Goal: Transaction & Acquisition: Purchase product/service

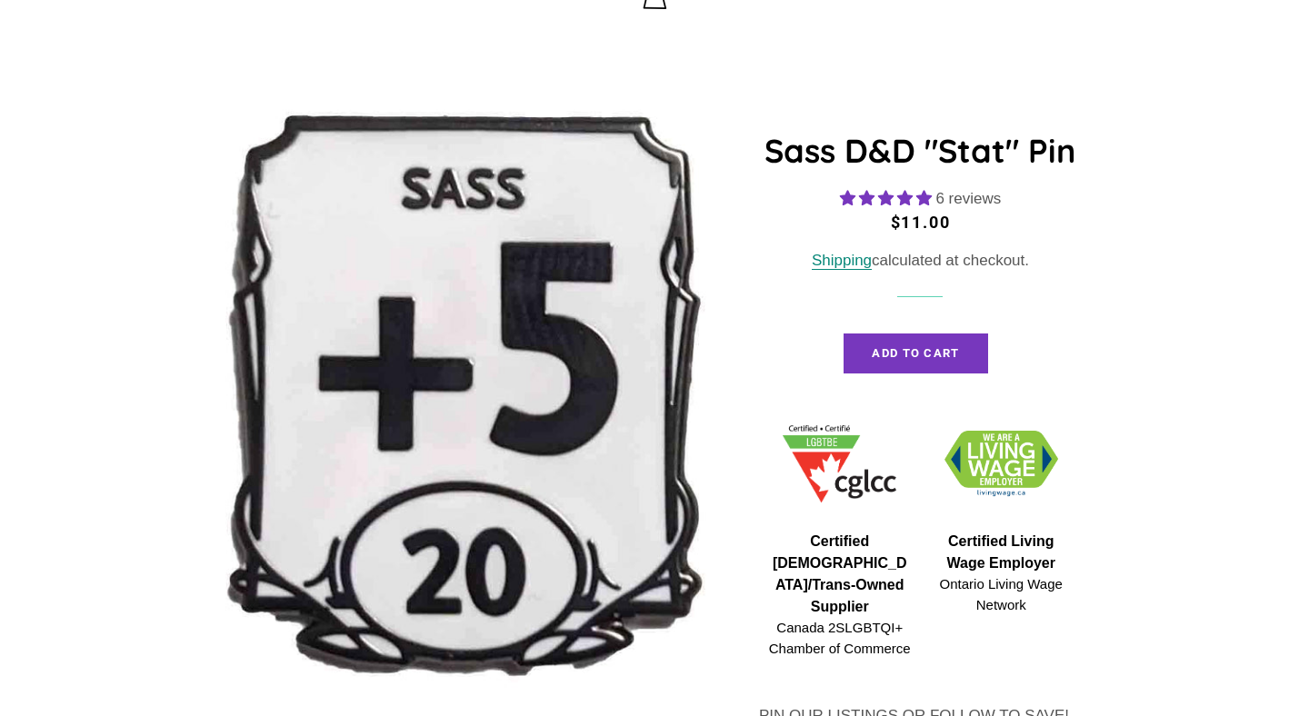
scroll to position [171, 0]
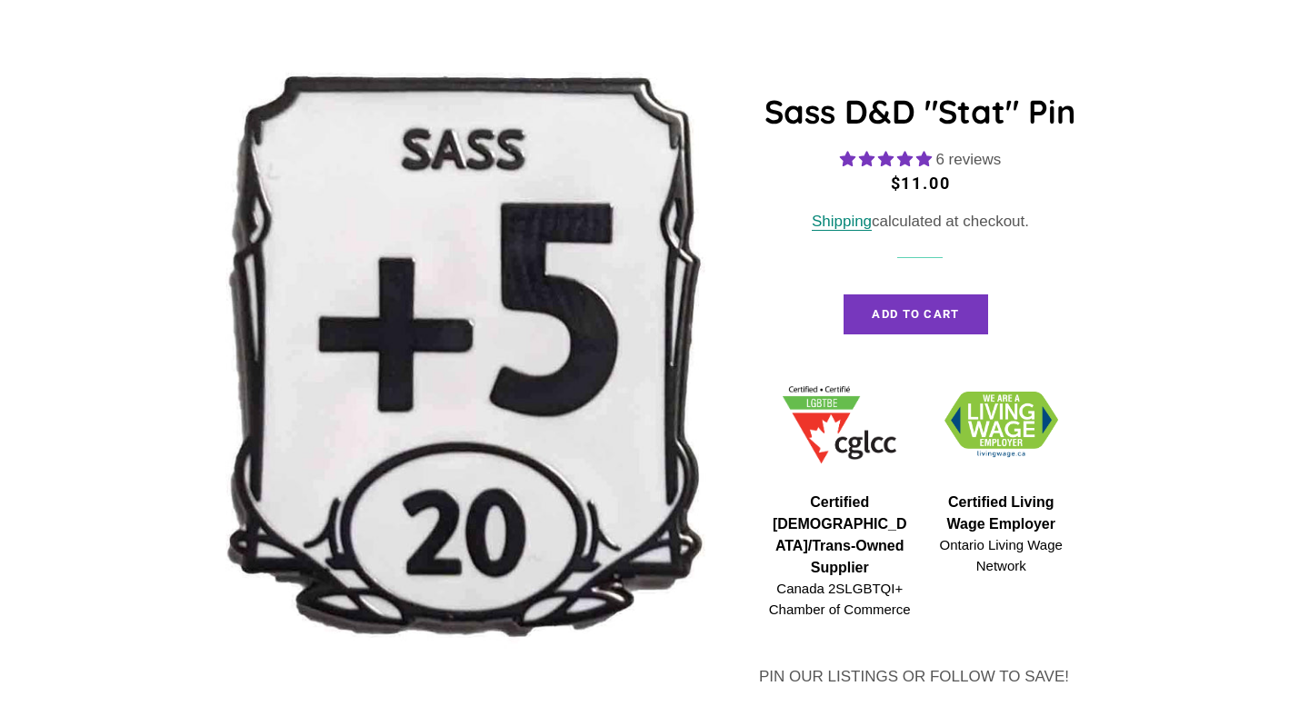
select select "**********"
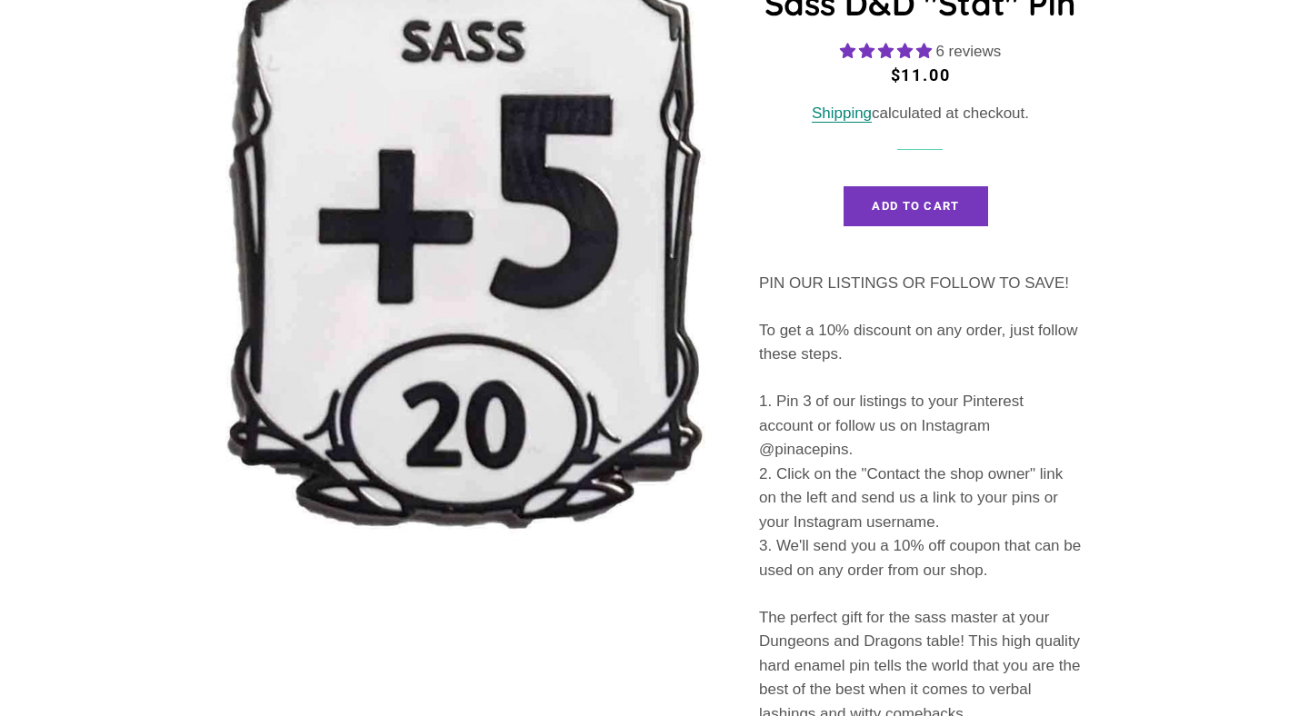
select select "**********"
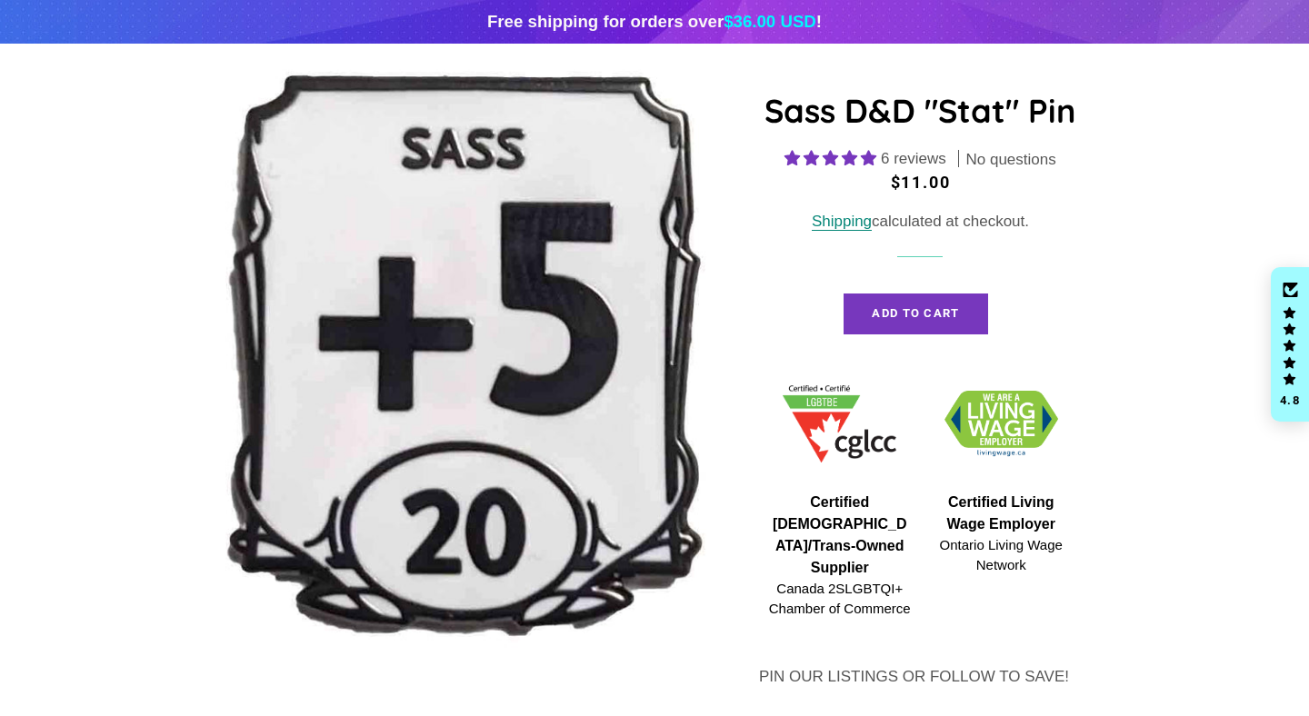
scroll to position [185, 0]
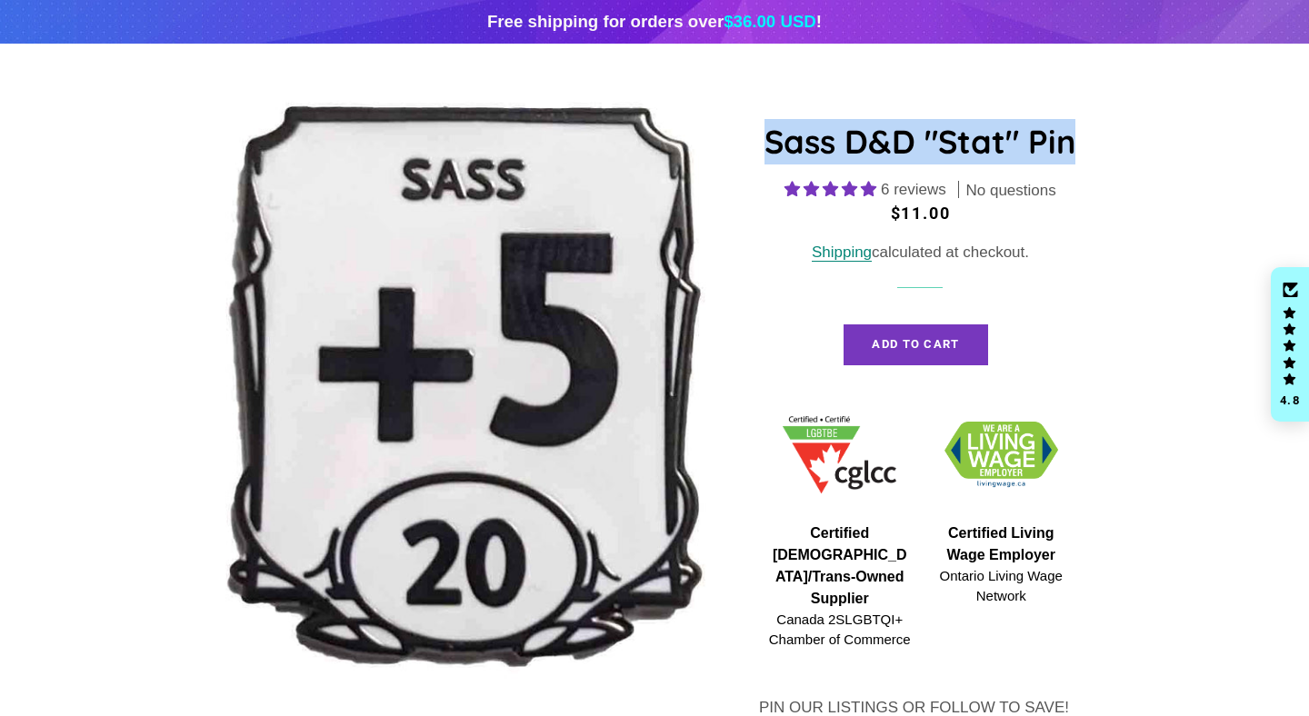
drag, startPoint x: 1078, startPoint y: 137, endPoint x: 765, endPoint y: 133, distance: 312.7
click at [765, 133] on h1 "Sass D&D "Stat" Pin" at bounding box center [920, 141] width 323 height 45
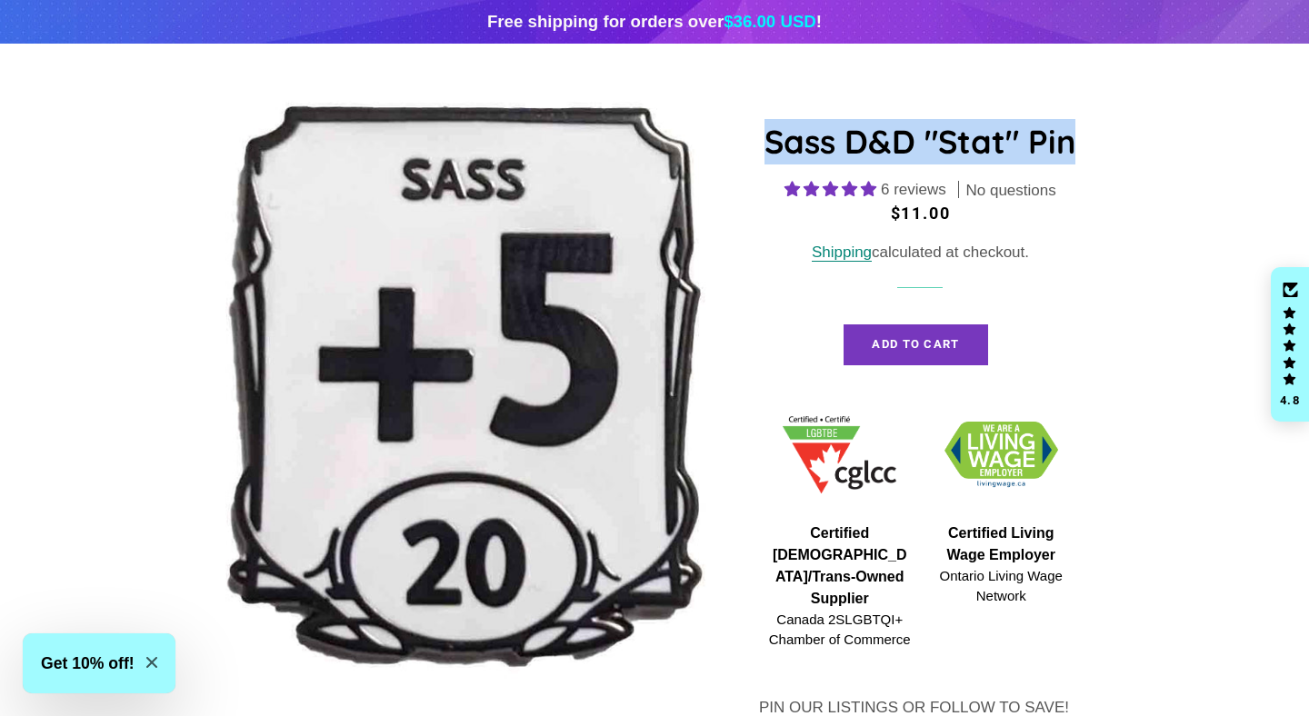
copy h1 "Sass D&D "Stat" Pin"
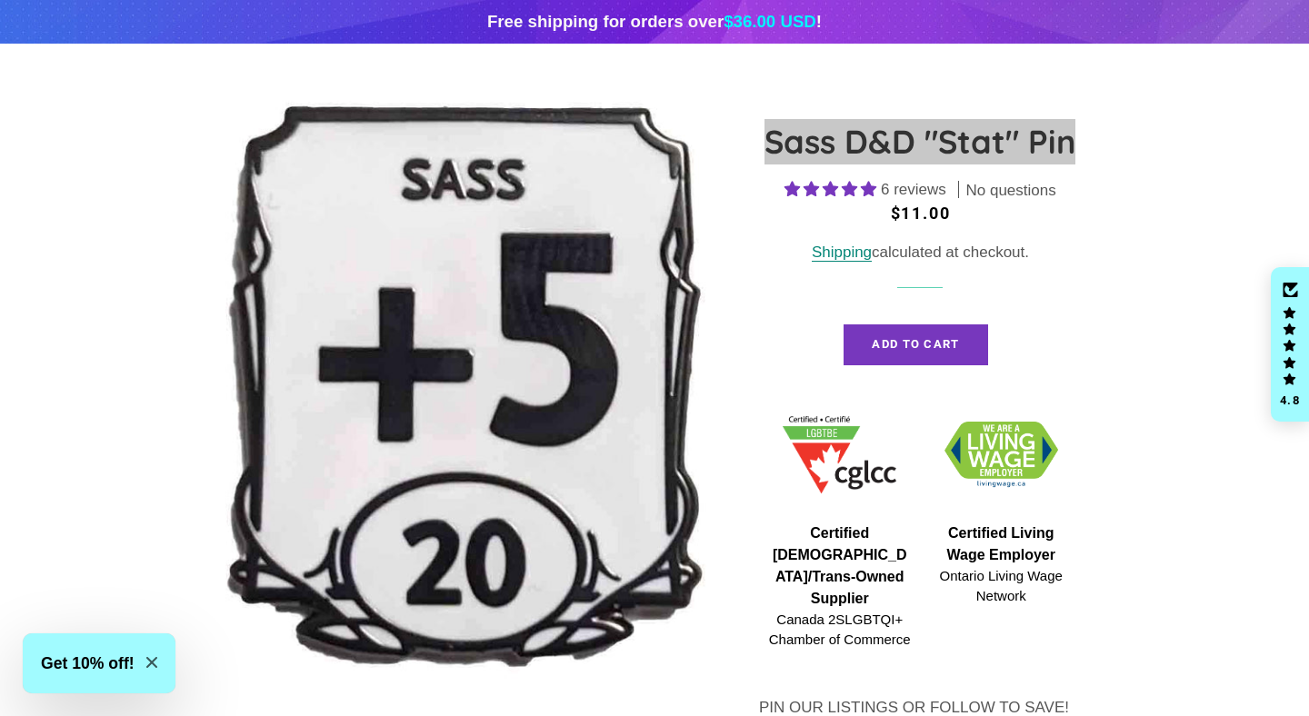
drag, startPoint x: 818, startPoint y: 139, endPoint x: 909, endPoint y: 34, distance: 139.2
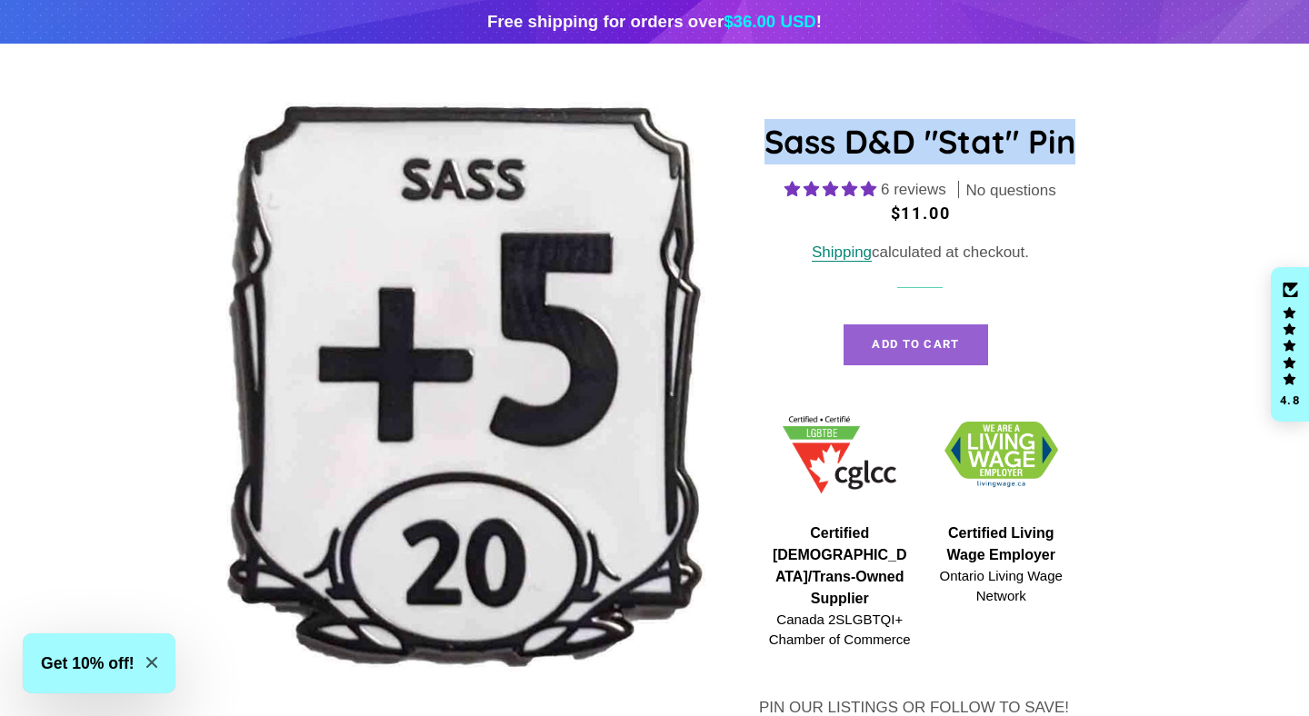
click at [890, 334] on button "Add to Cart" at bounding box center [916, 345] width 144 height 40
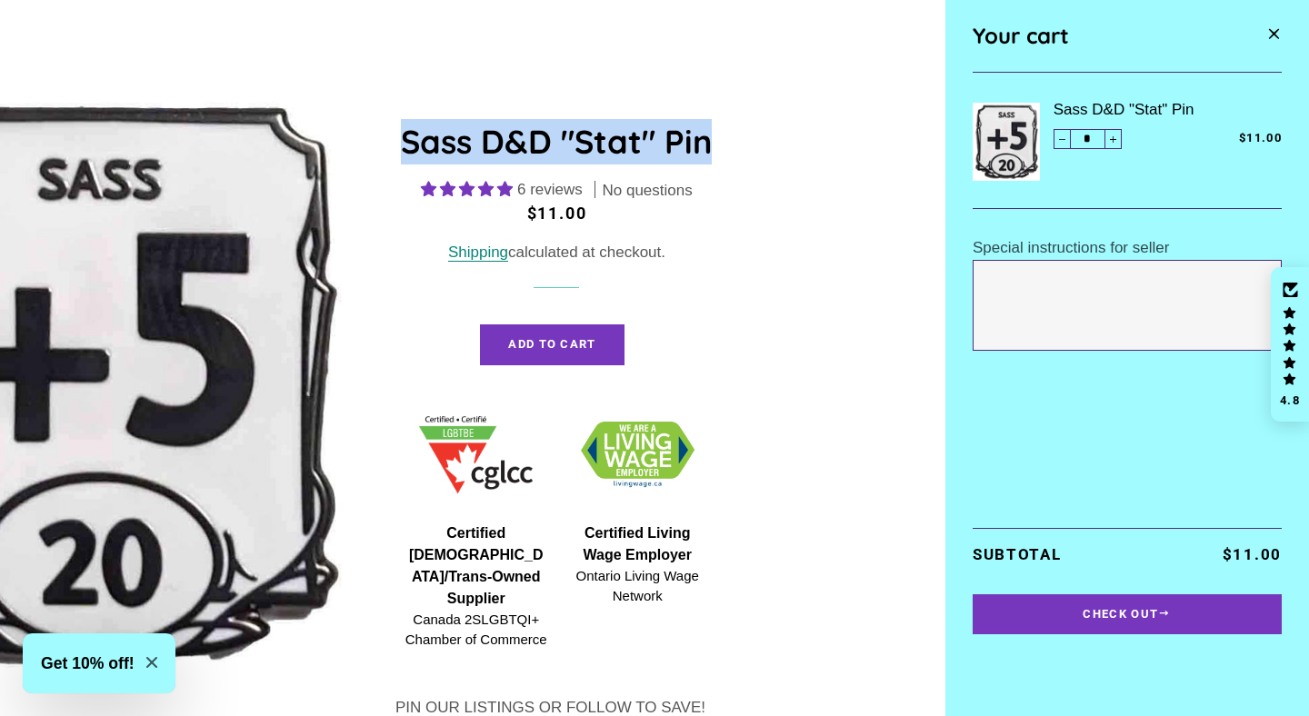
click at [1277, 37] on span "button" at bounding box center [1273, 36] width 15 height 25
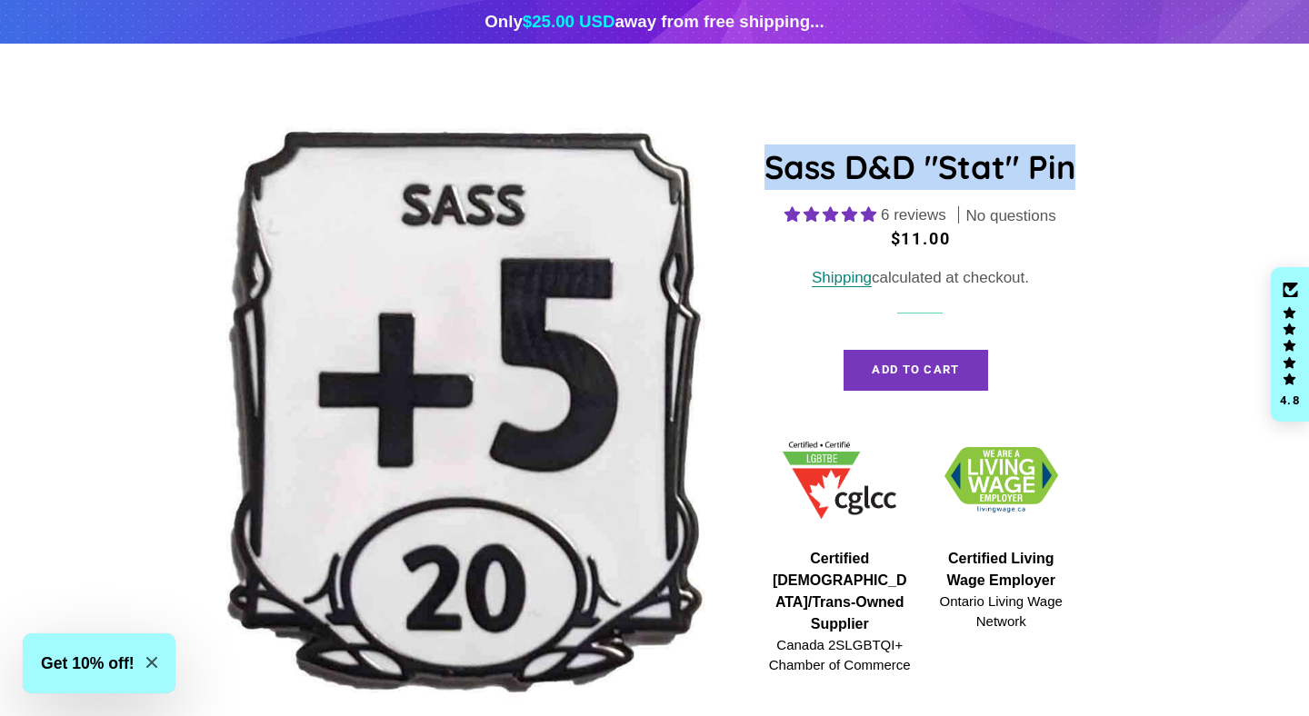
scroll to position [0, 0]
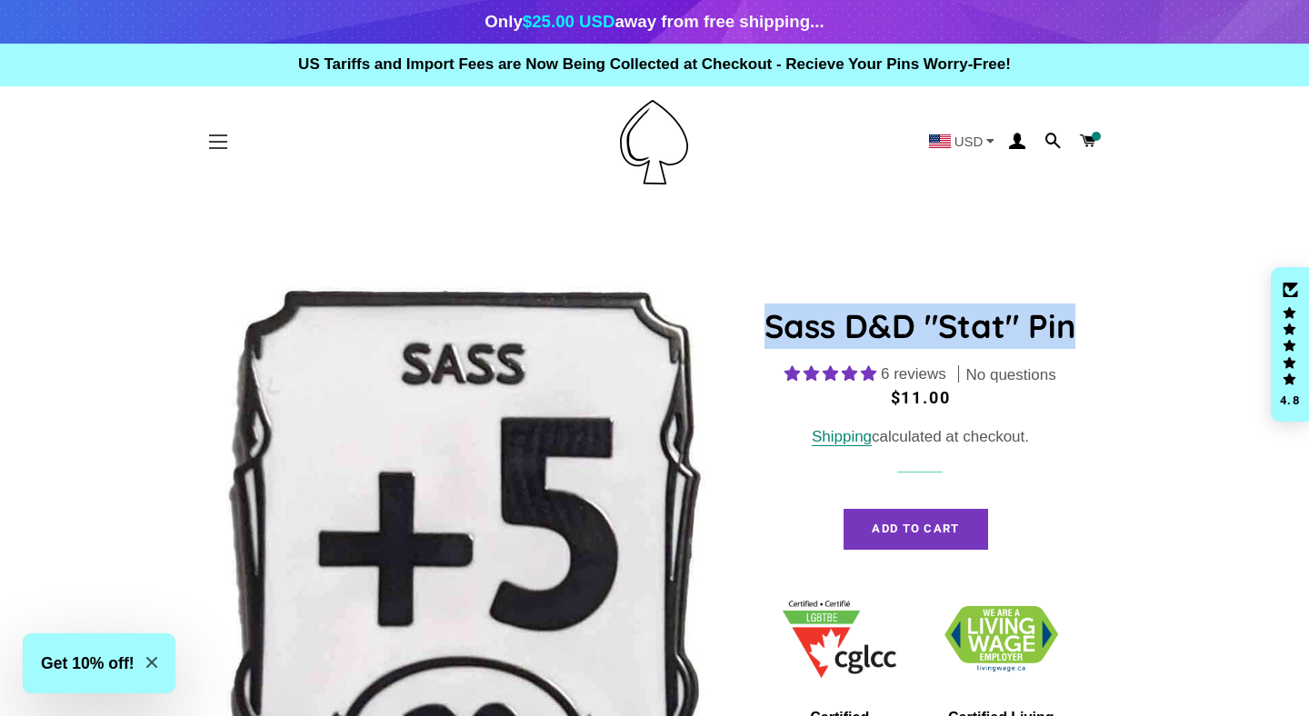
click at [225, 153] on button "Site navigation" at bounding box center [217, 141] width 45 height 45
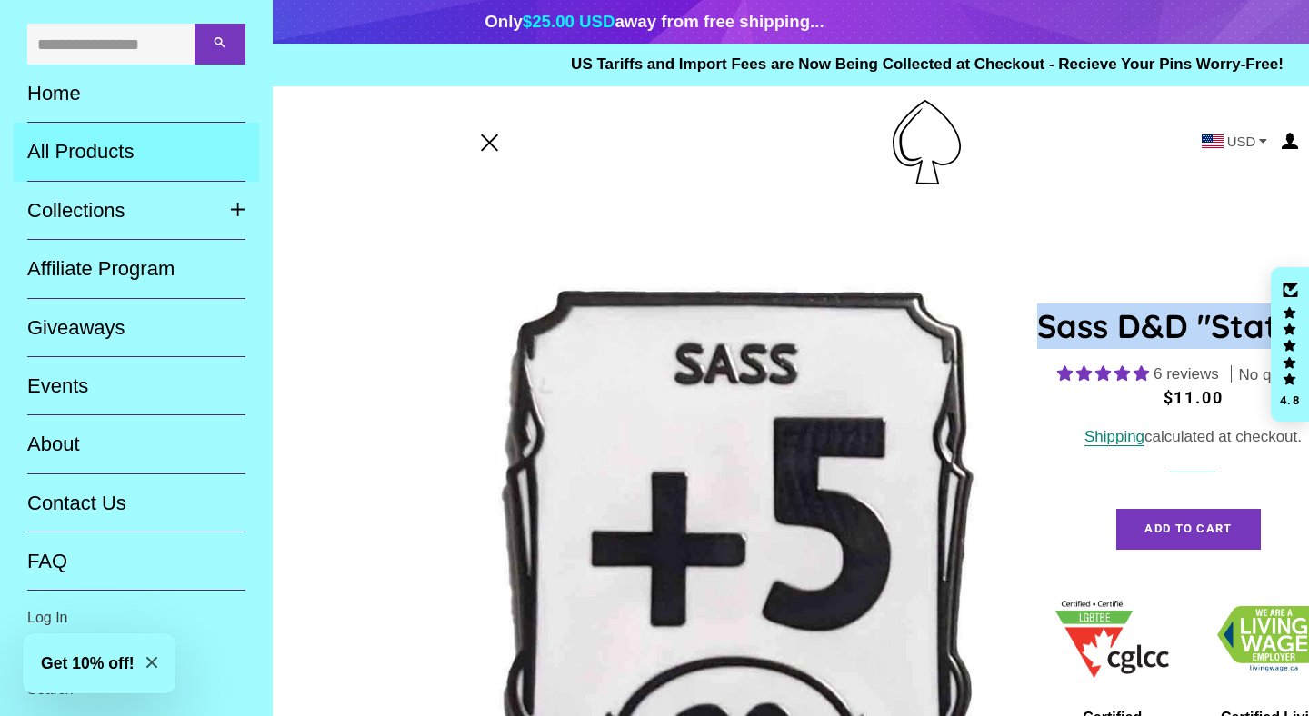
click at [121, 159] on link "All Products" at bounding box center [136, 152] width 245 height 58
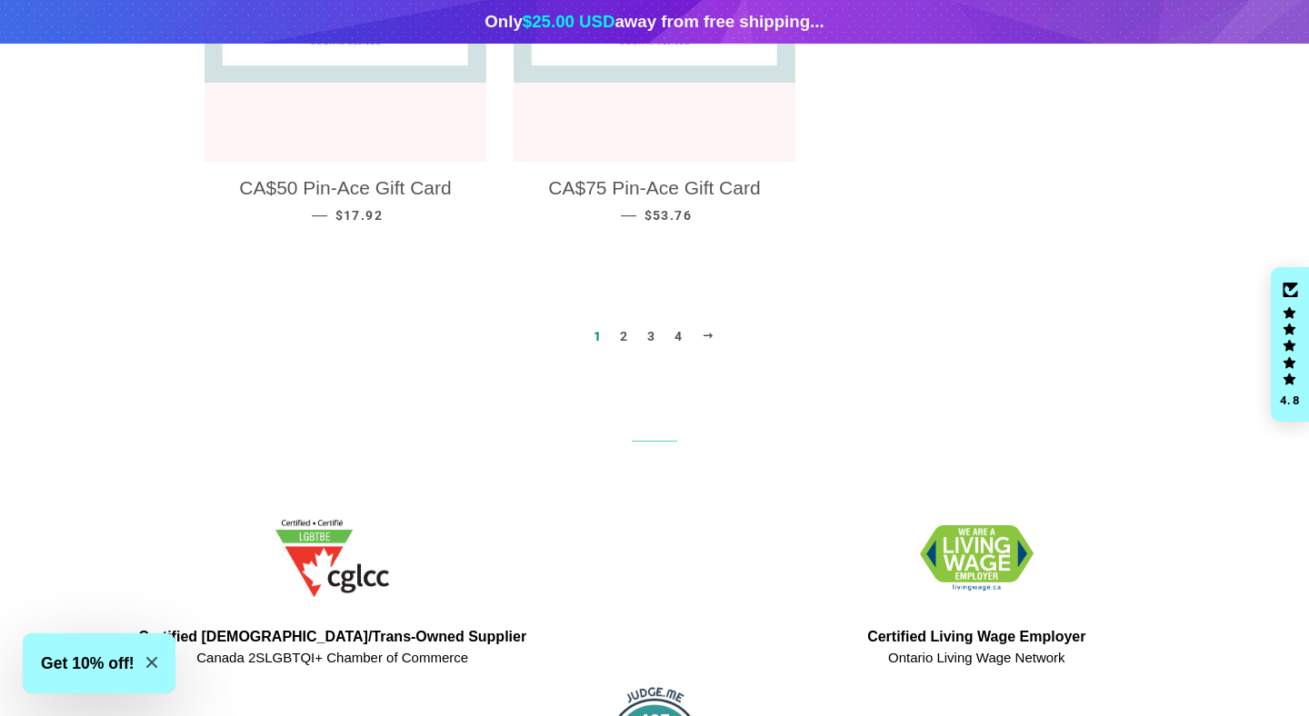
scroll to position [2100, 0]
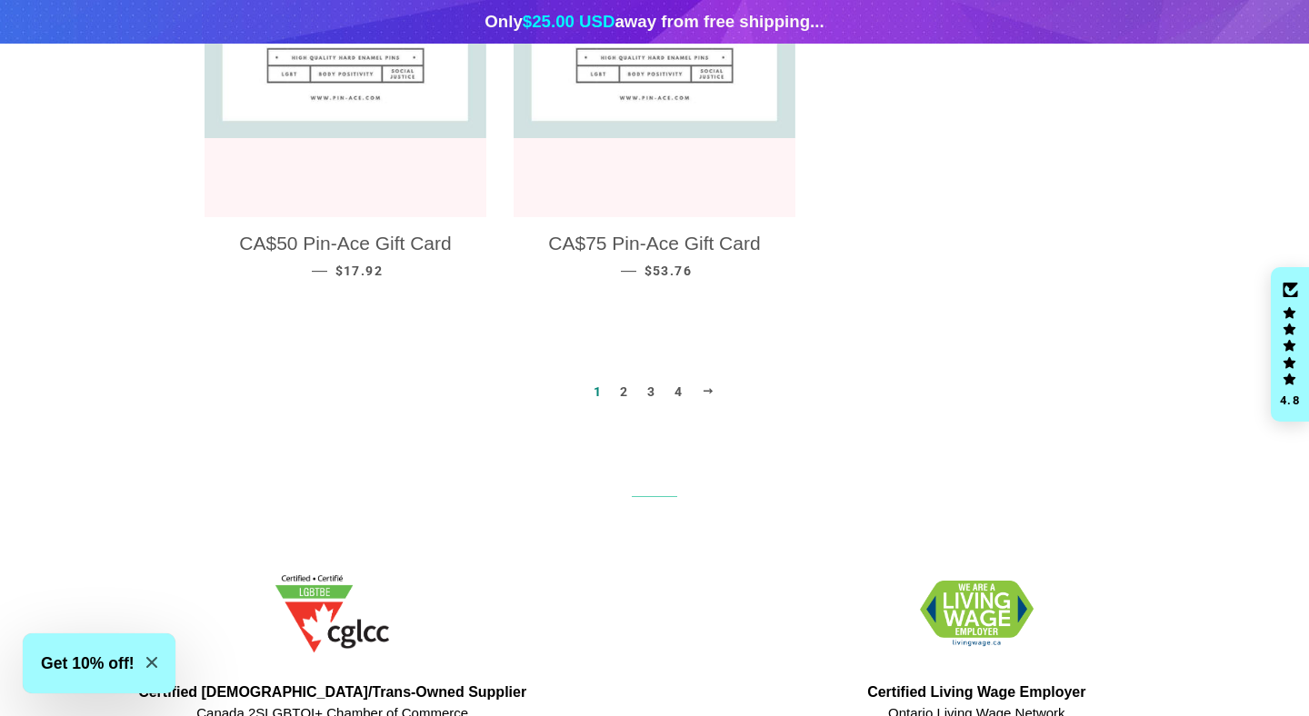
click at [621, 378] on link "2" at bounding box center [624, 391] width 23 height 27
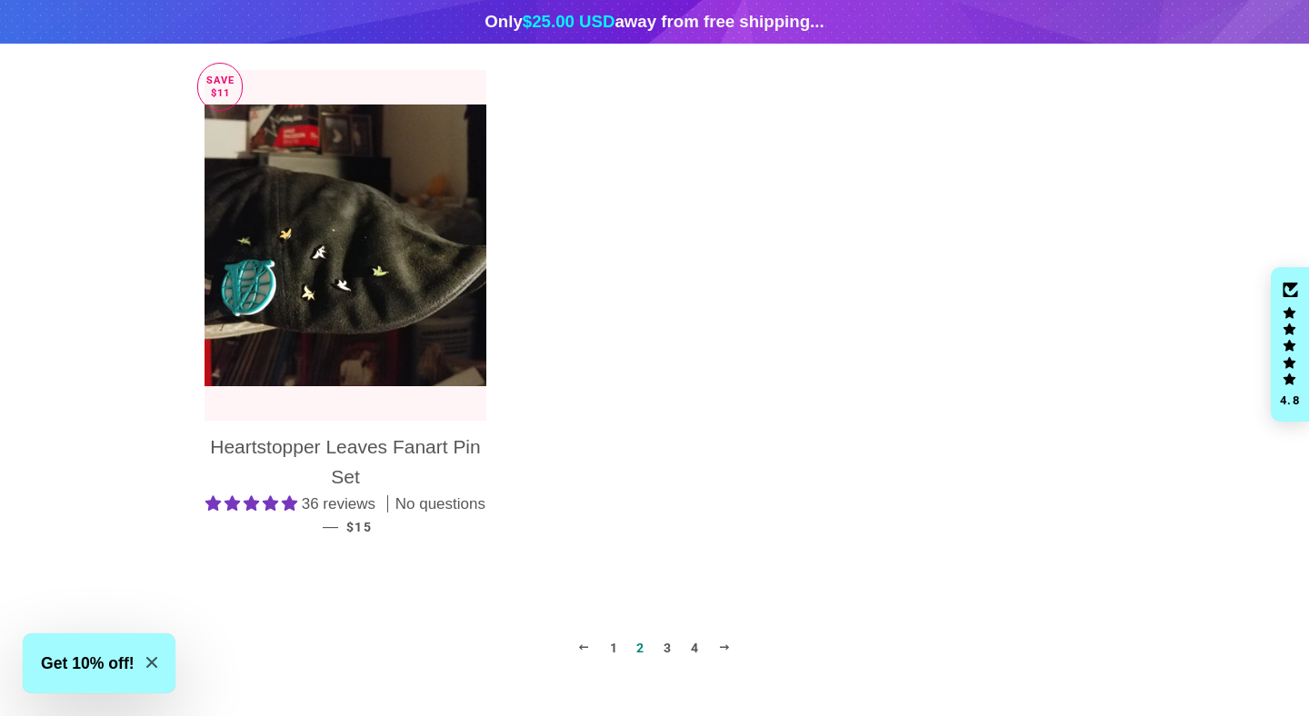
scroll to position [1905, 0]
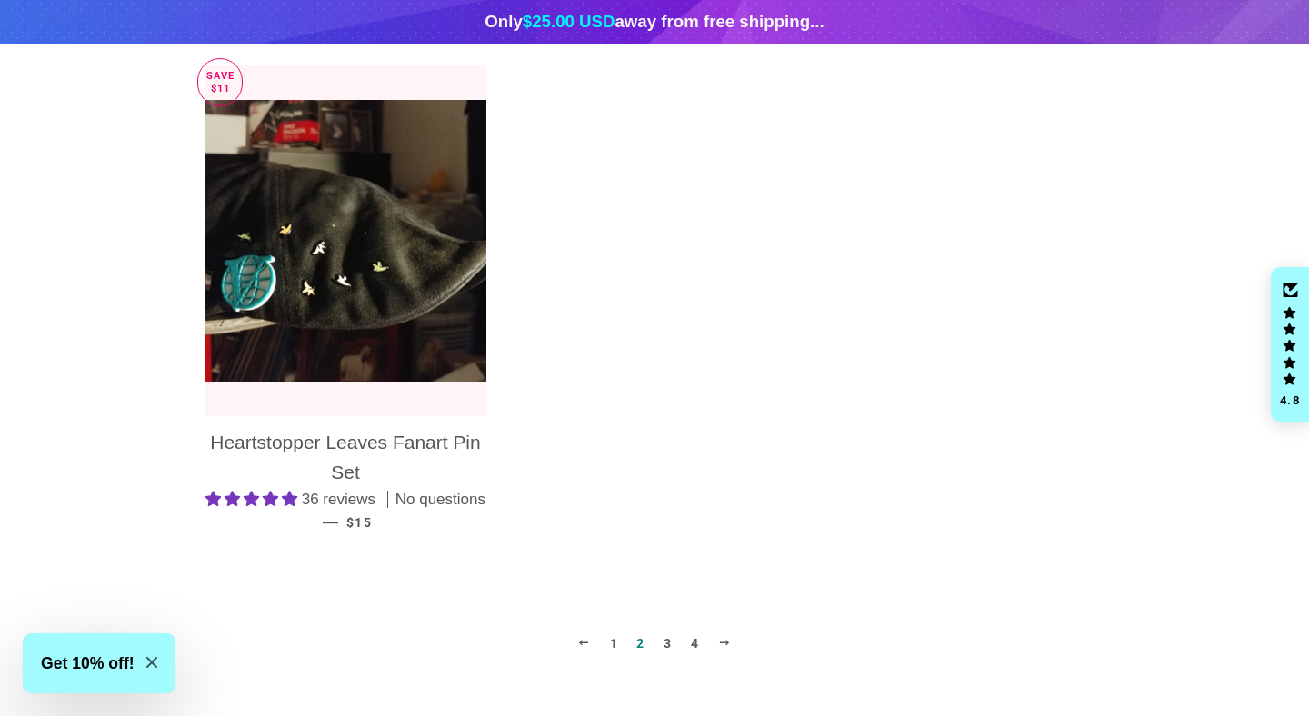
click at [666, 644] on link "3" at bounding box center [667, 643] width 23 height 27
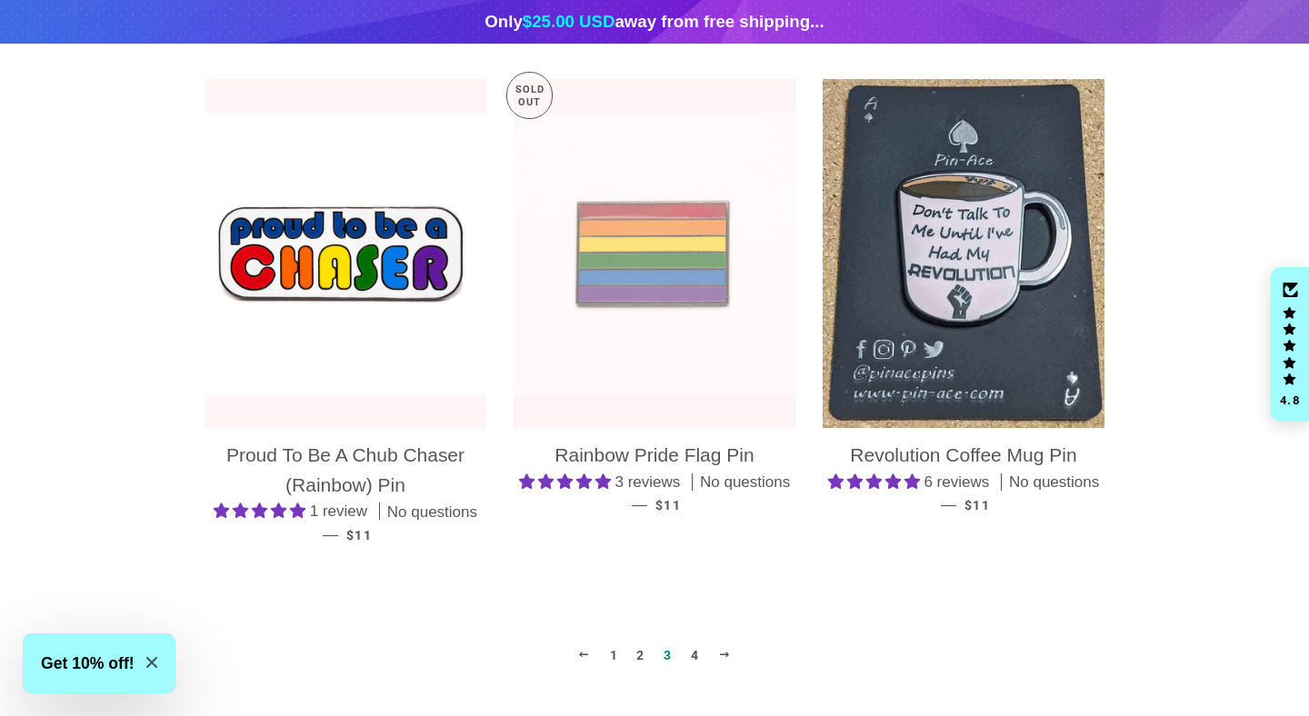
scroll to position [1818, 0]
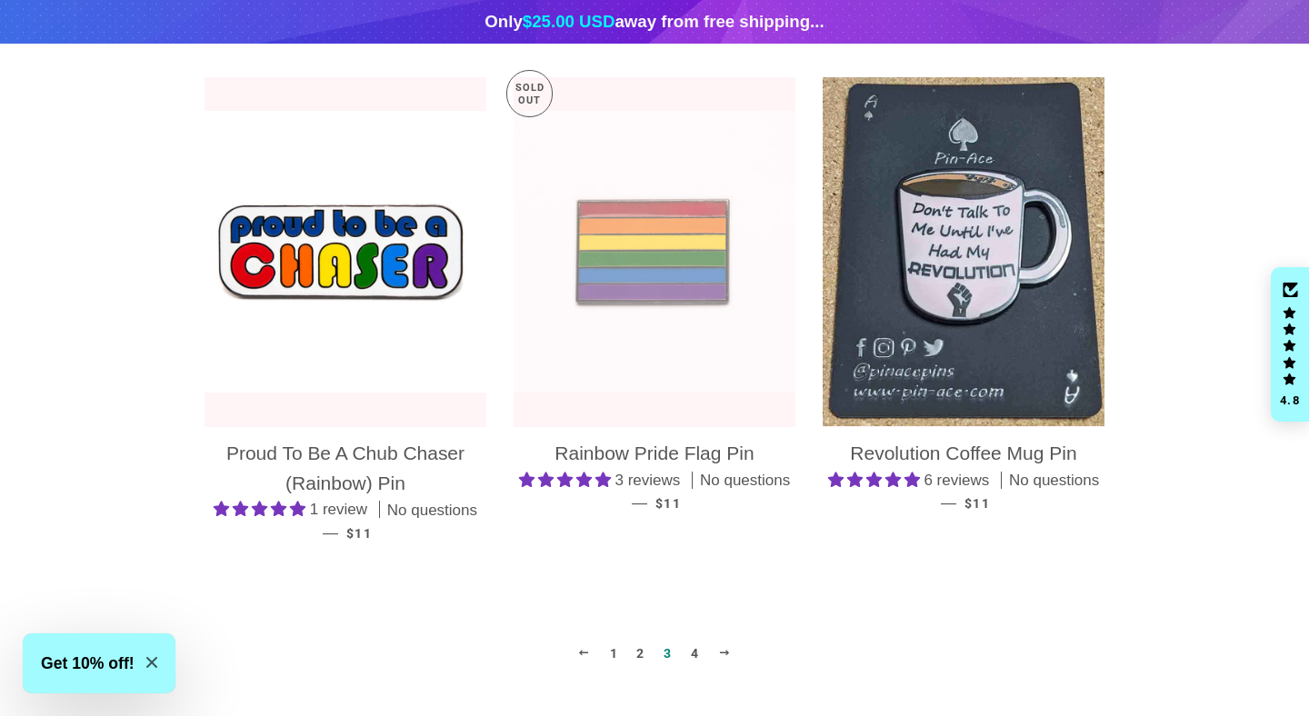
click at [694, 652] on link "4" at bounding box center [695, 653] width 23 height 27
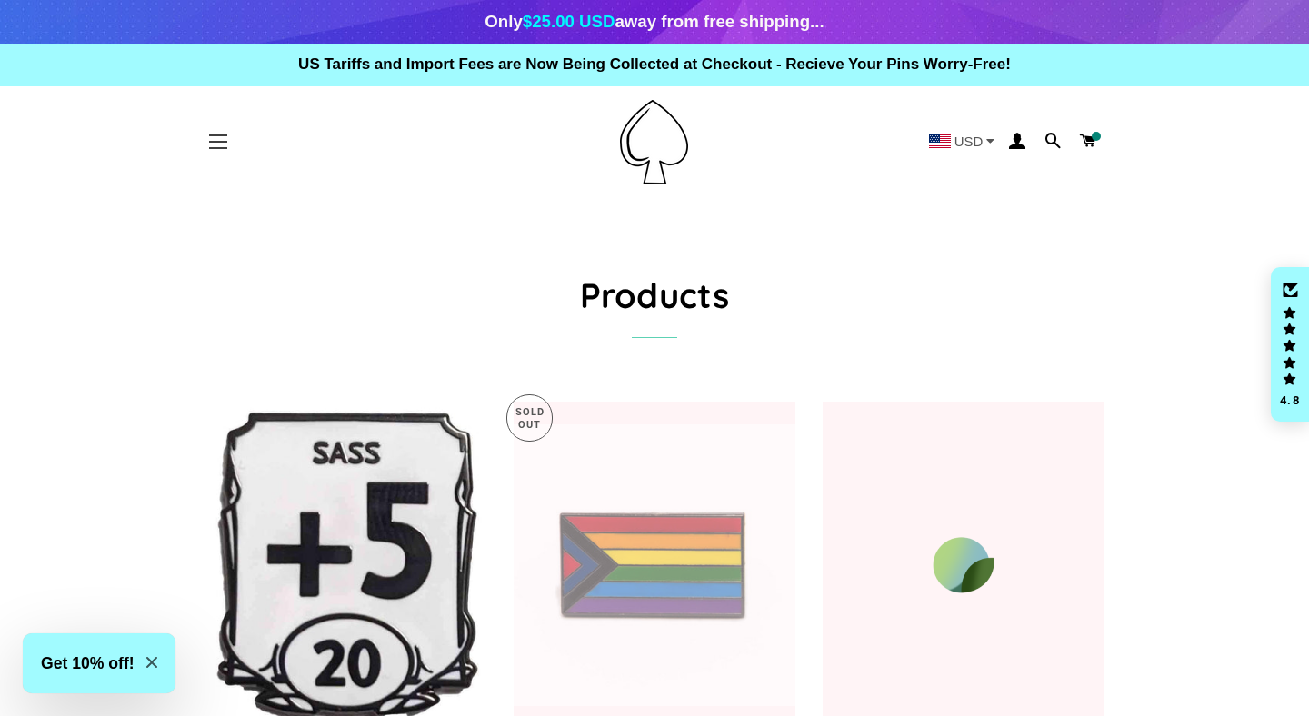
click at [220, 136] on span "button" at bounding box center [218, 136] width 18 height 2
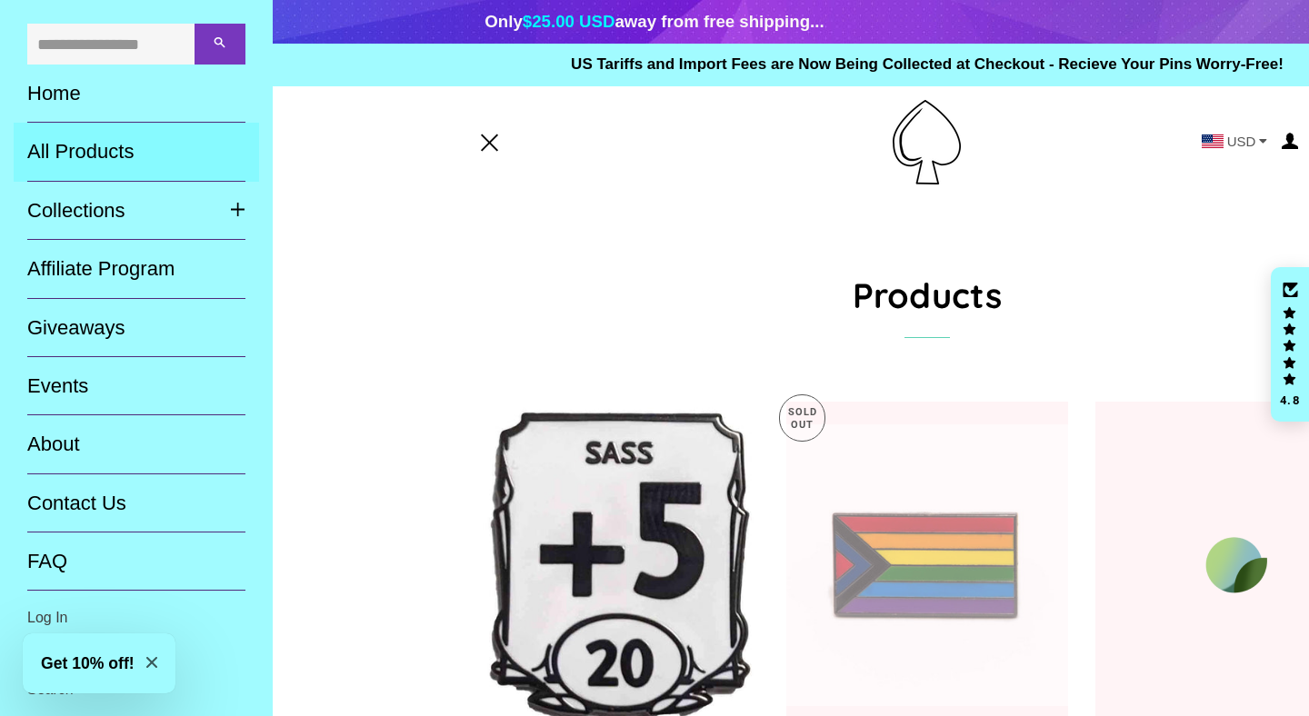
click at [114, 154] on link "All Products" at bounding box center [136, 152] width 245 height 58
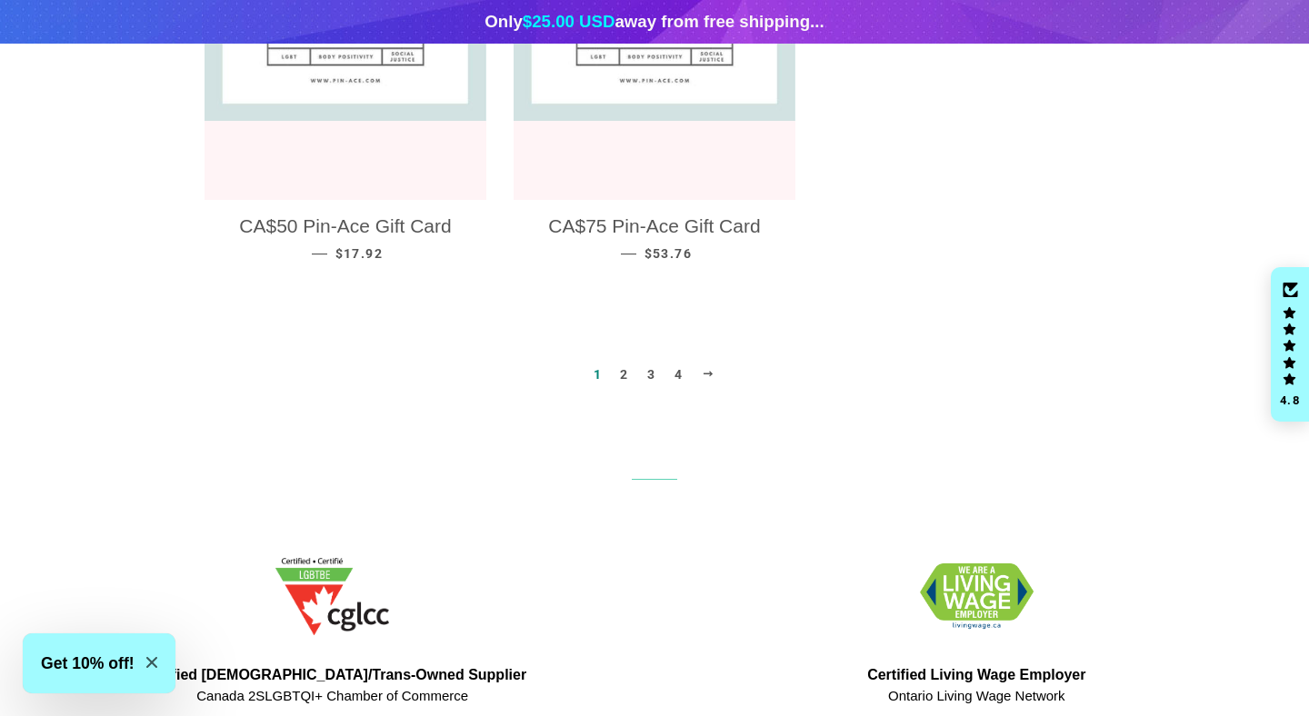
scroll to position [1903, 0]
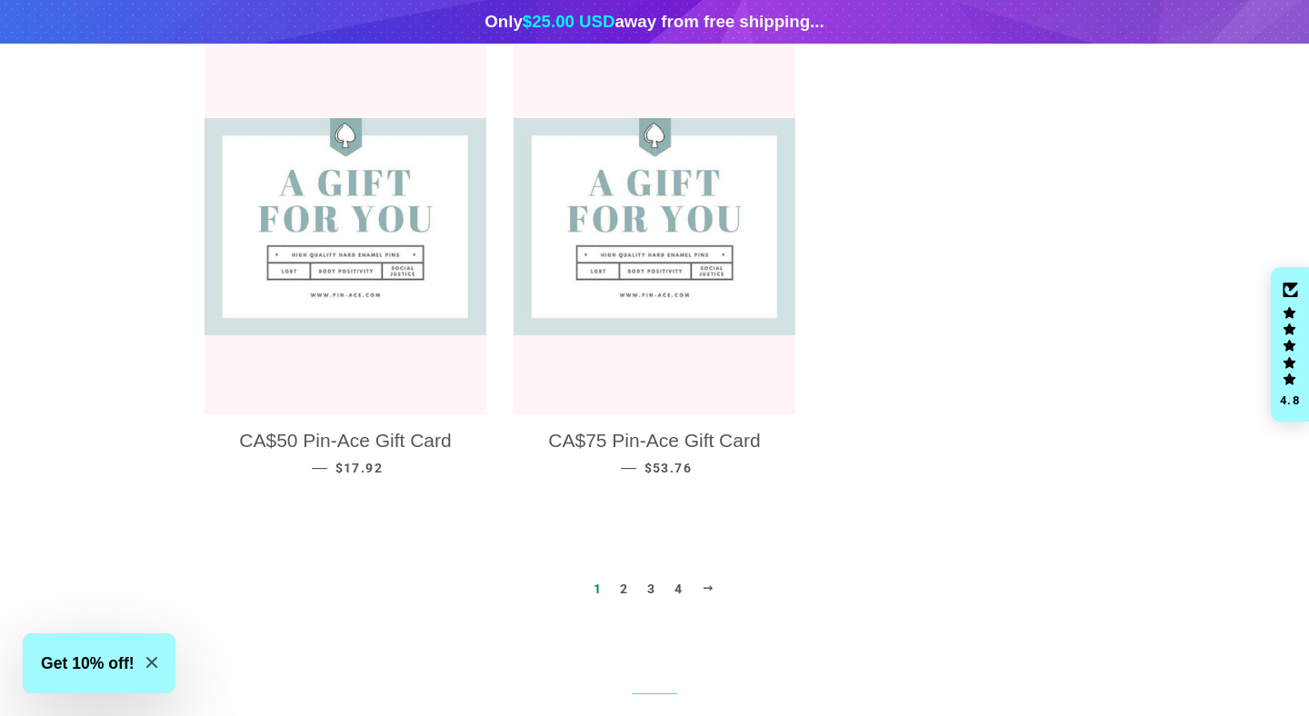
click at [592, 575] on span "1" at bounding box center [597, 588] width 23 height 27
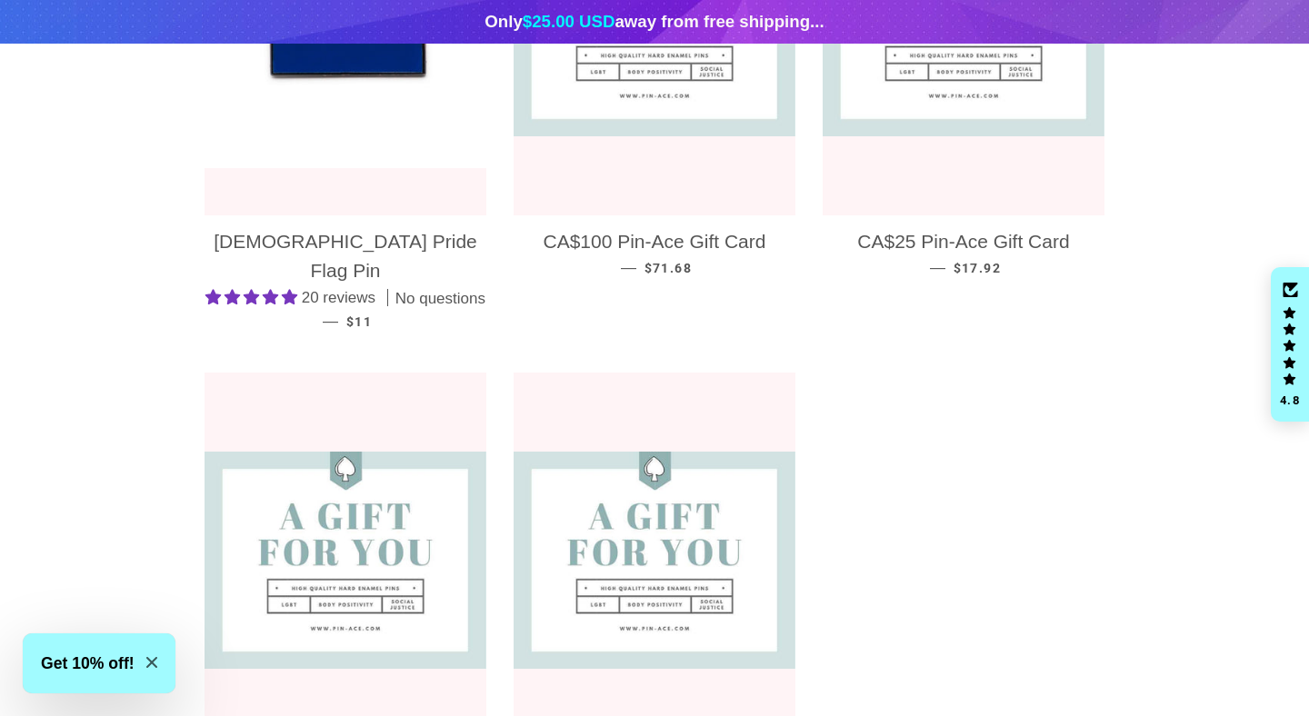
scroll to position [1784, 0]
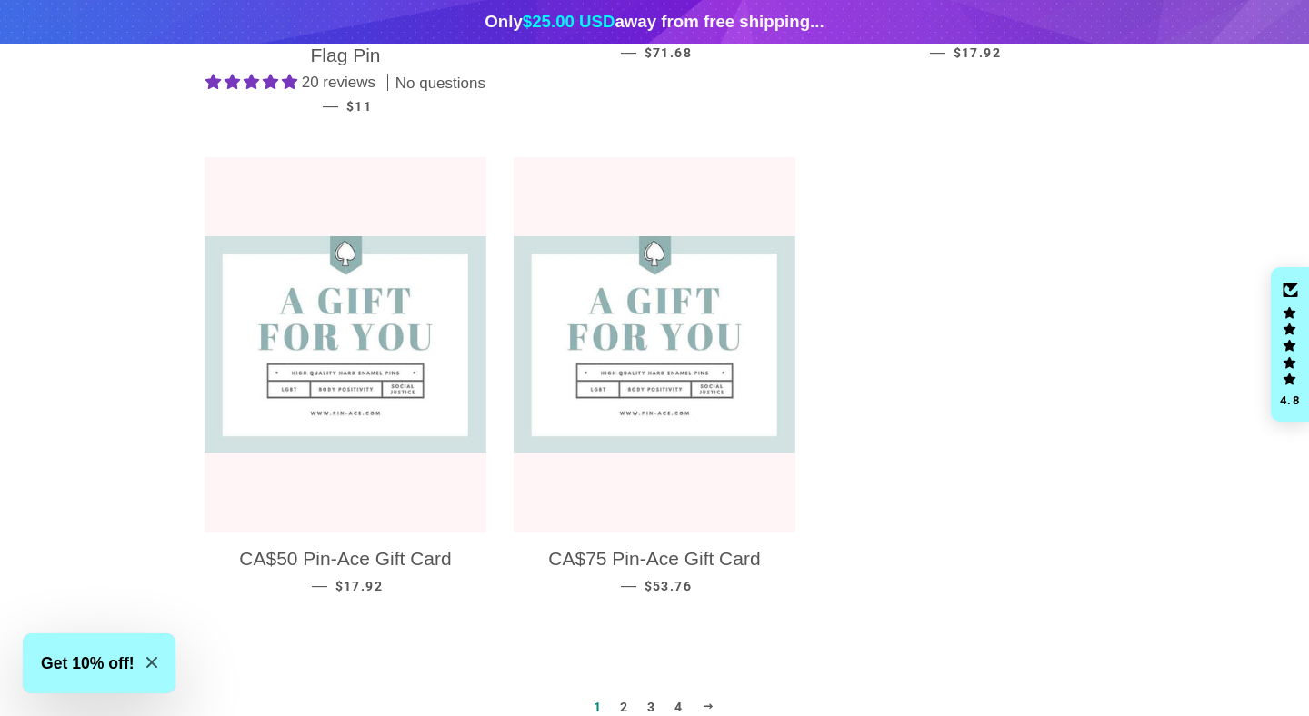
click at [624, 694] on link "2" at bounding box center [624, 707] width 23 height 27
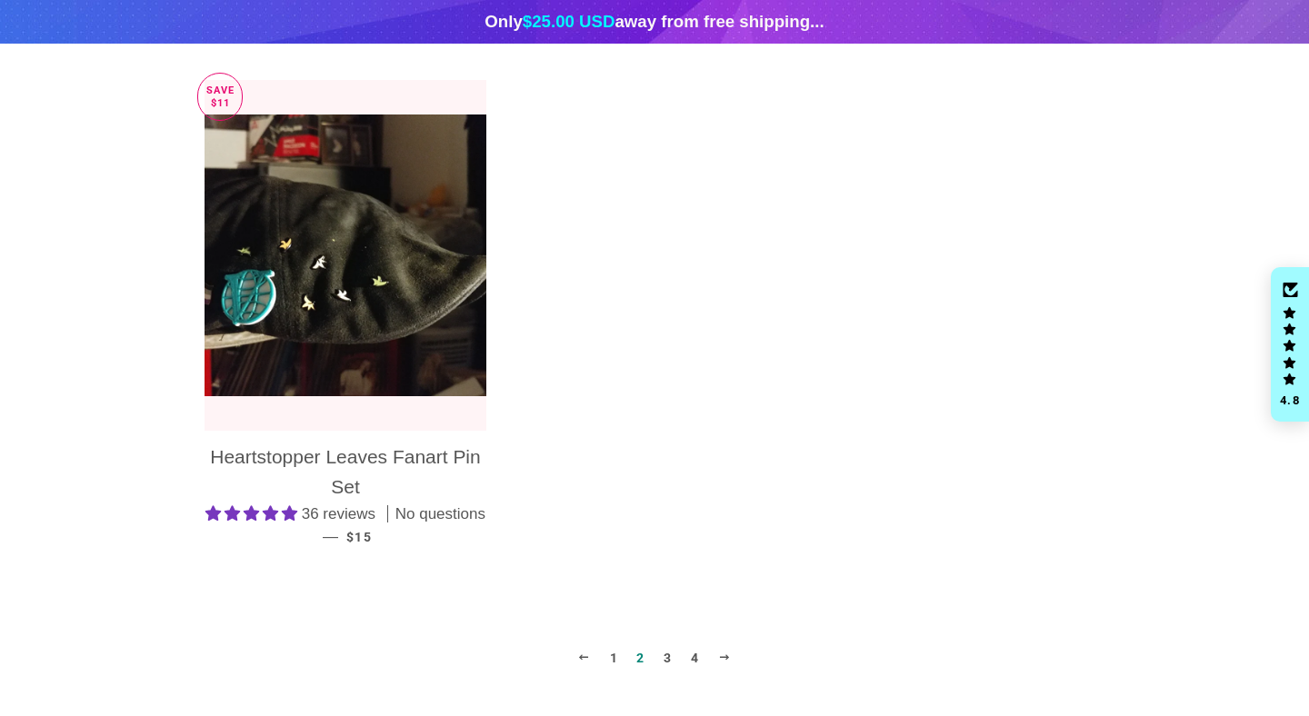
scroll to position [1896, 0]
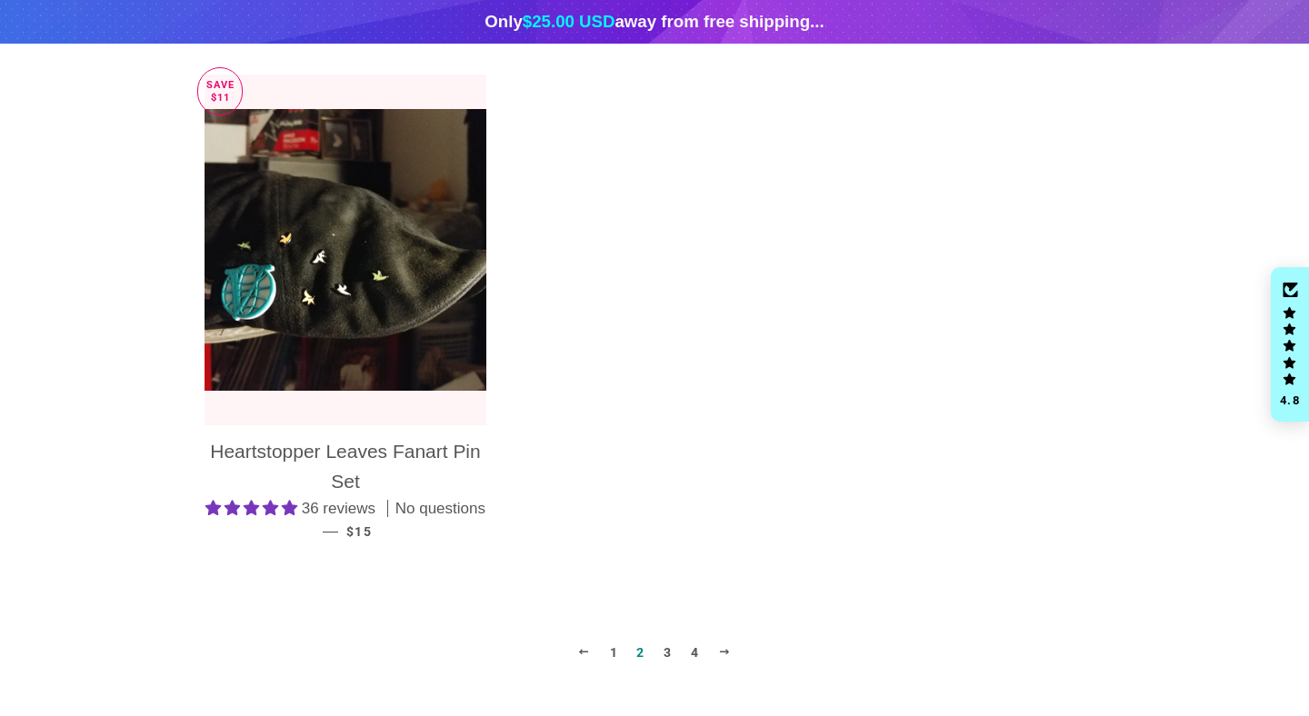
click at [667, 654] on link "3" at bounding box center [667, 652] width 23 height 27
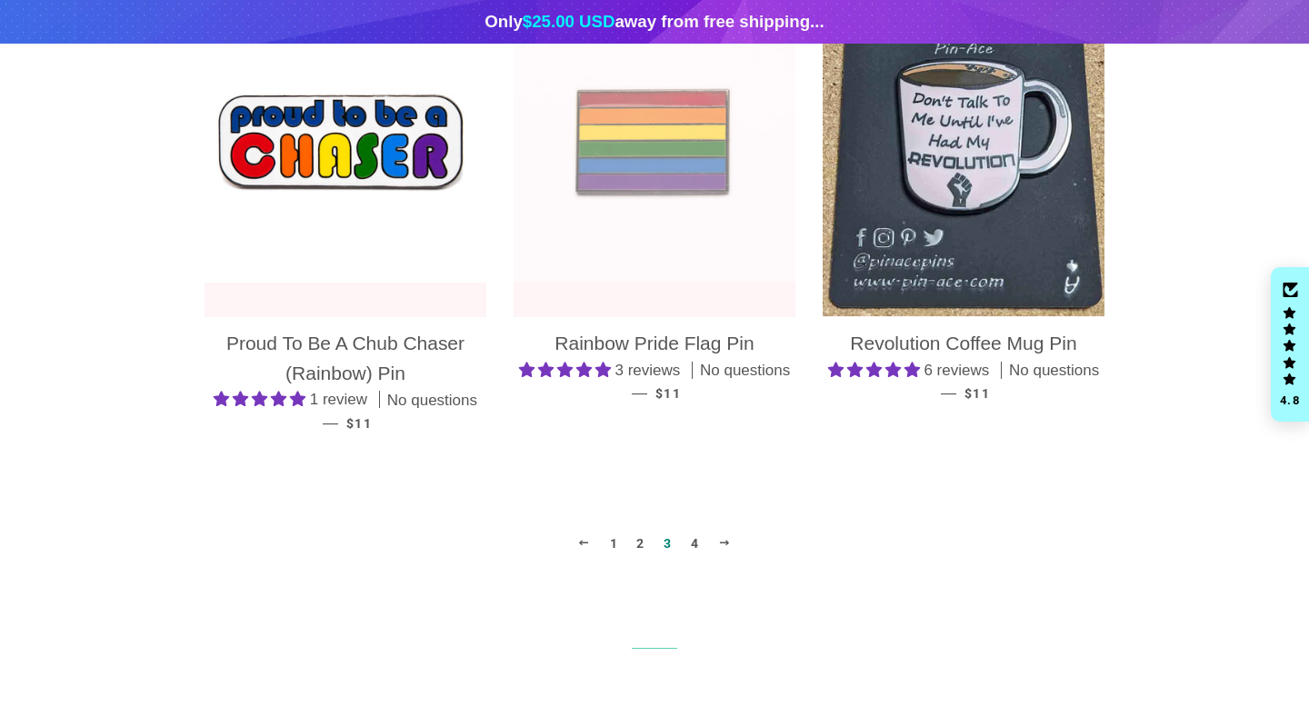
scroll to position [1953, 0]
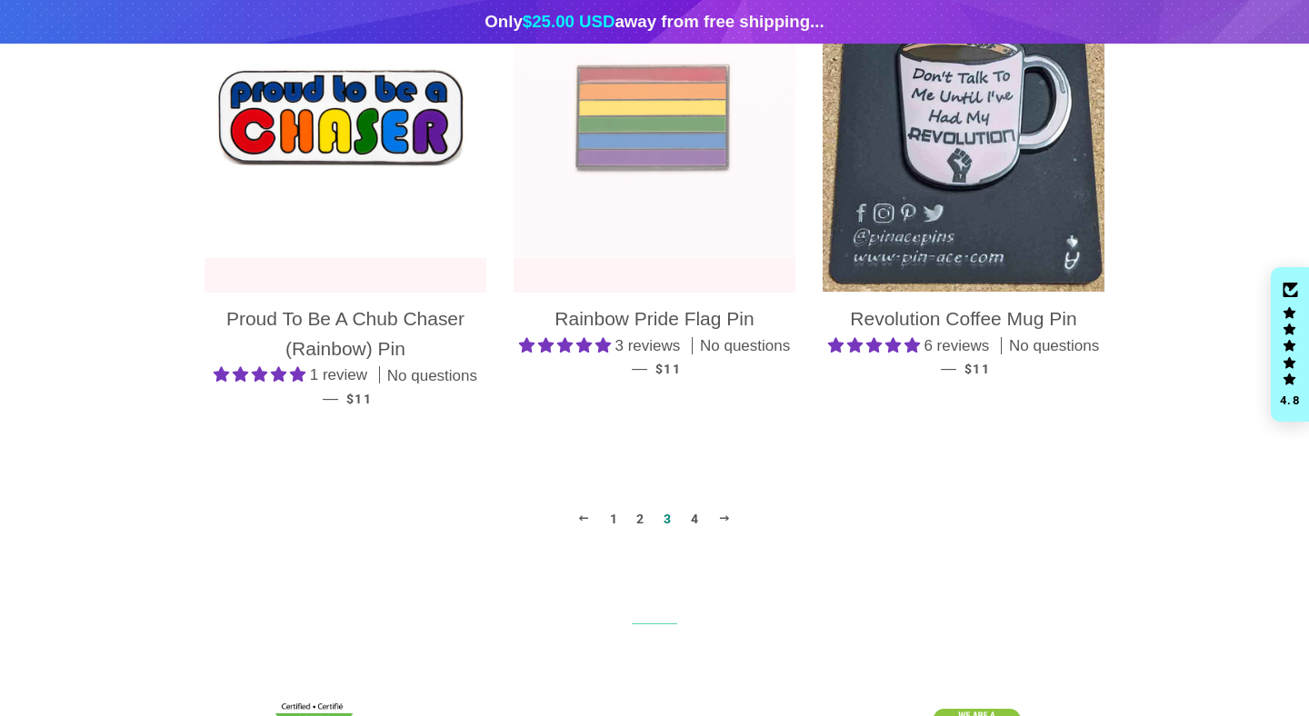
click at [696, 524] on link "4" at bounding box center [695, 518] width 23 height 27
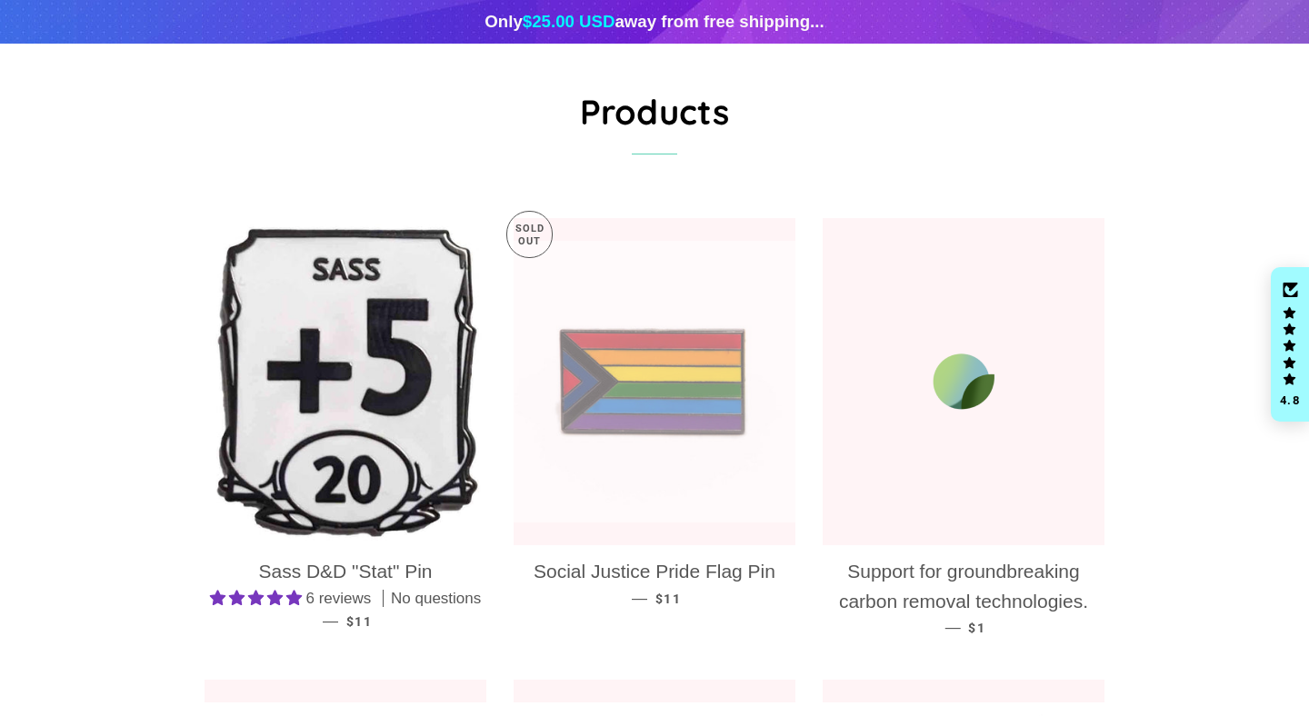
scroll to position [185, 0]
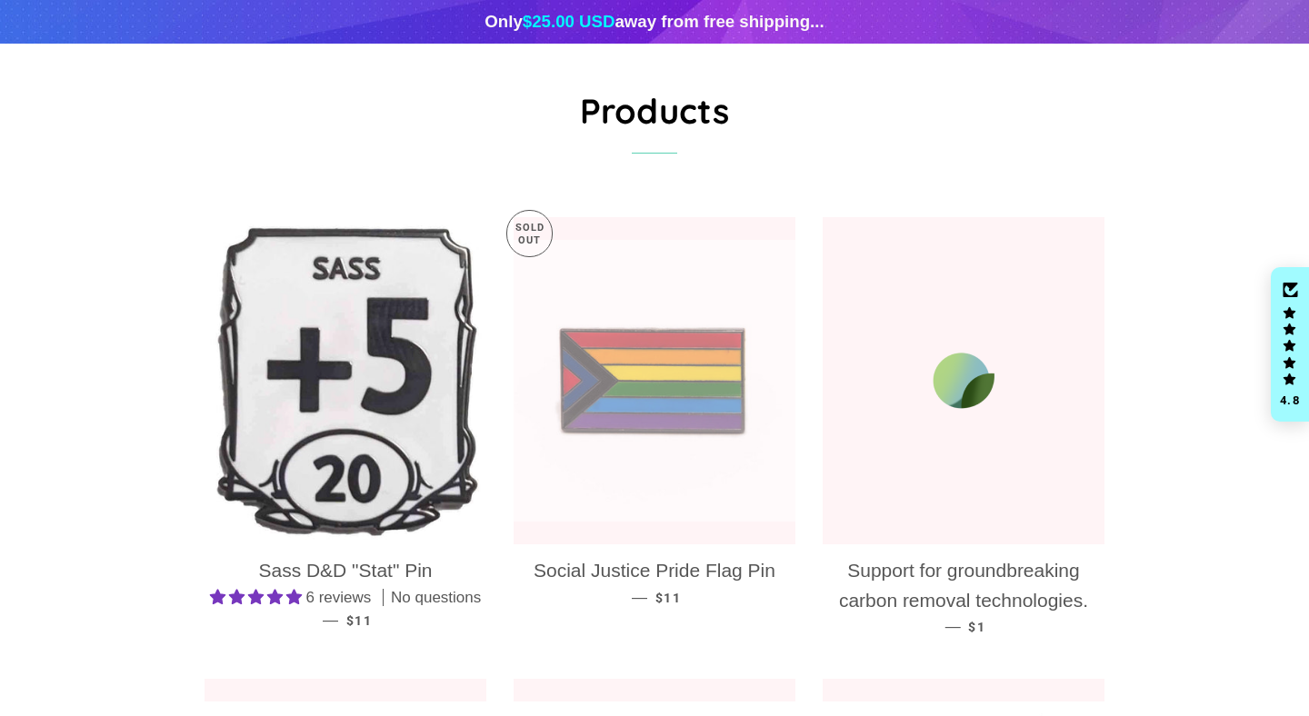
click at [390, 386] on img at bounding box center [346, 380] width 282 height 327
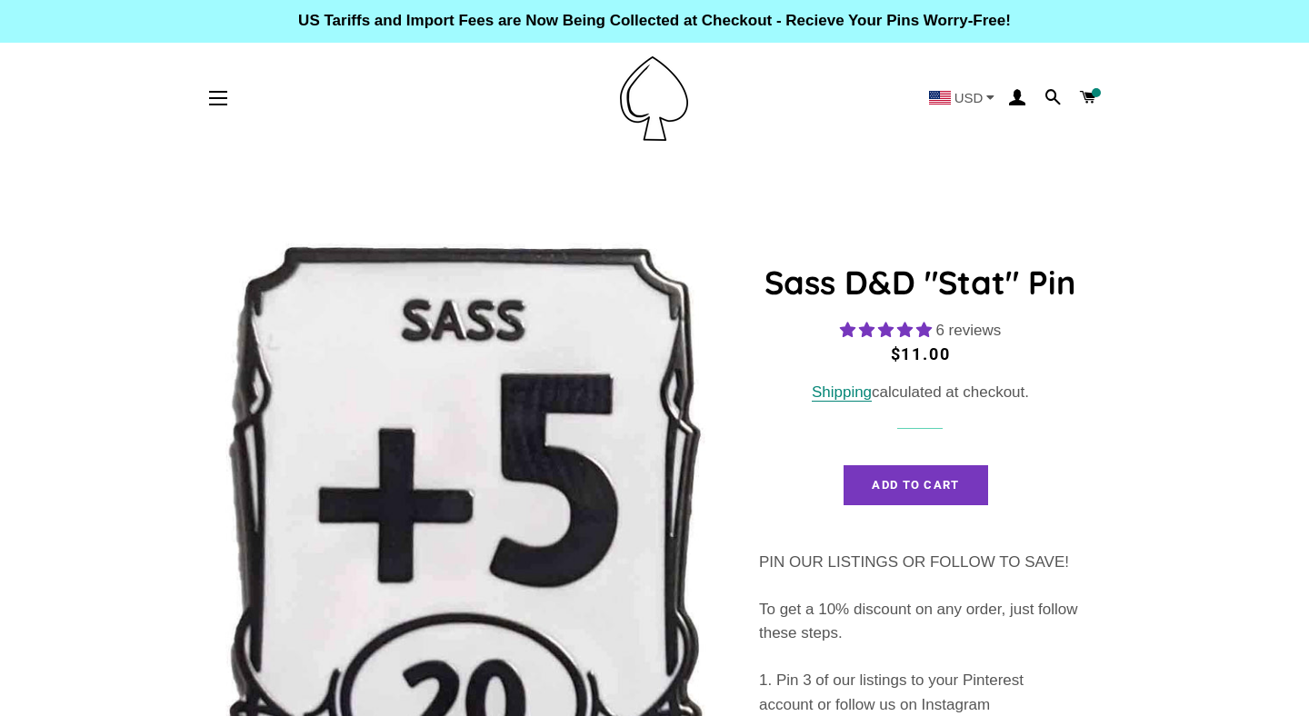
select select "**********"
